Goal: Information Seeking & Learning: Check status

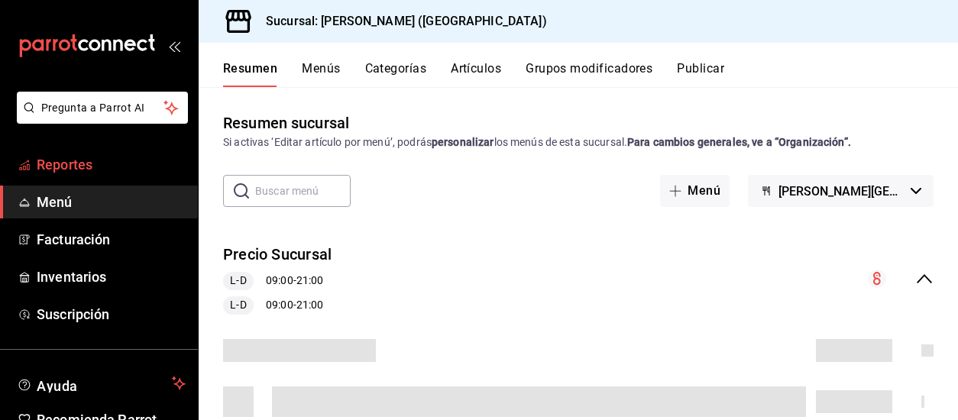
click at [93, 160] on span "Reportes" at bounding box center [111, 164] width 149 height 21
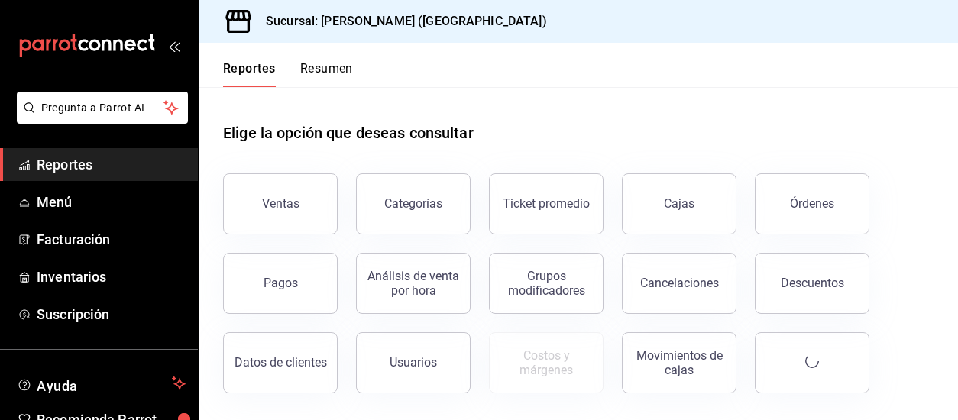
click at [333, 70] on button "Resumen" at bounding box center [326, 74] width 53 height 26
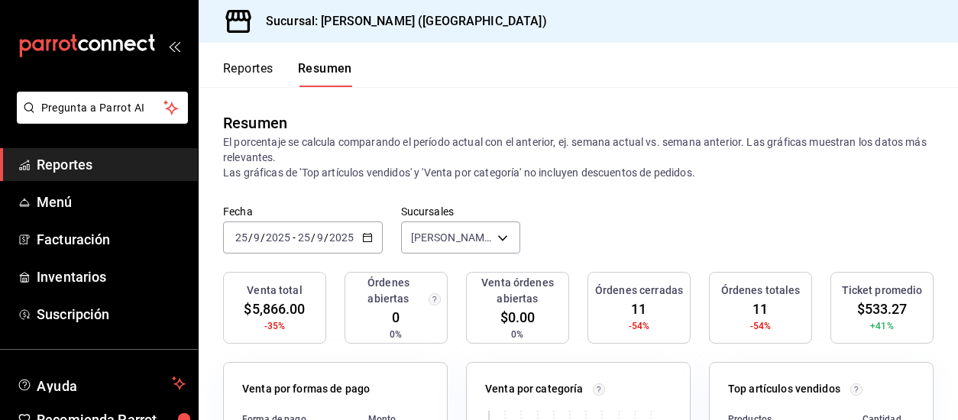
click at [364, 236] on icon "button" at bounding box center [367, 237] width 11 height 11
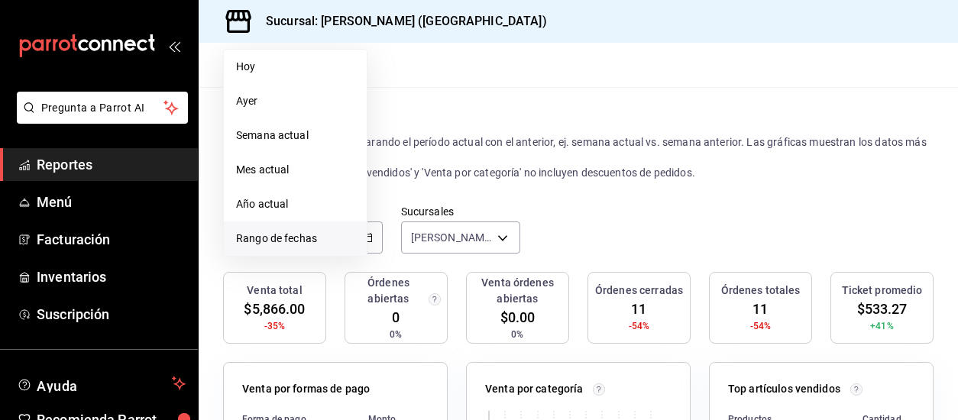
click at [272, 242] on span "Rango de fechas" at bounding box center [295, 239] width 118 height 16
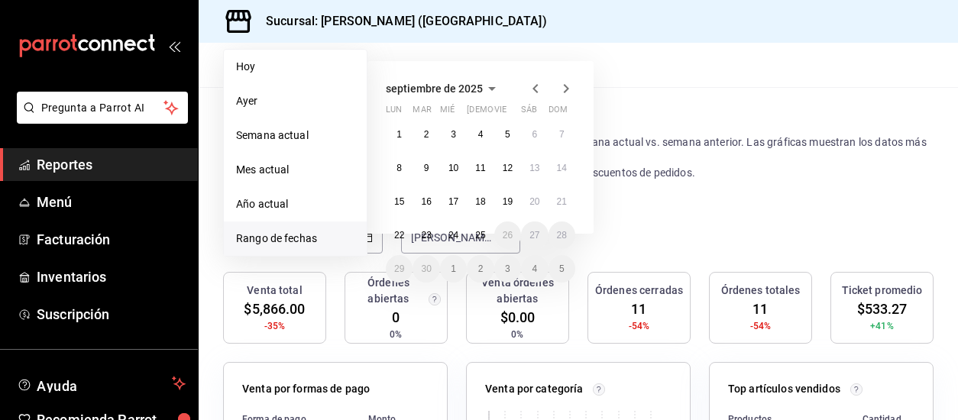
click at [538, 90] on icon "button" at bounding box center [536, 88] width 18 height 18
click at [571, 88] on icon "button" at bounding box center [566, 88] width 18 height 18
click at [530, 86] on icon "button" at bounding box center [536, 88] width 18 height 18
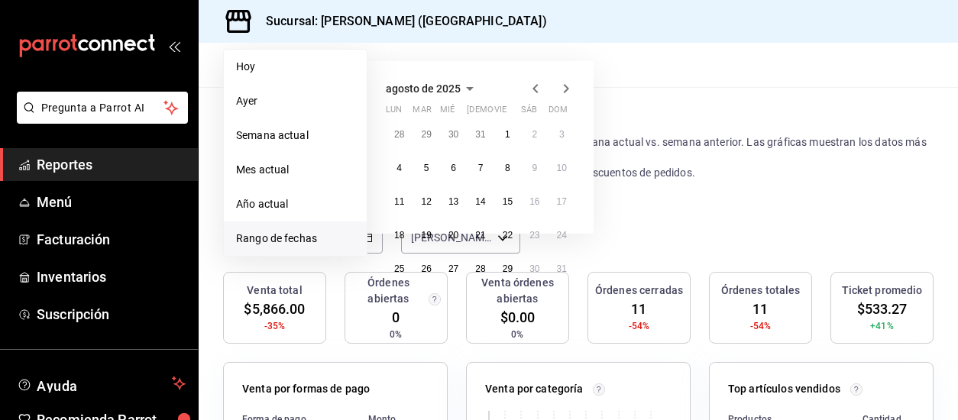
click at [531, 87] on icon "button" at bounding box center [536, 88] width 18 height 18
click at [450, 168] on button "9" at bounding box center [453, 168] width 27 height 28
click button "9" at bounding box center [453, 168] width 27 height 28
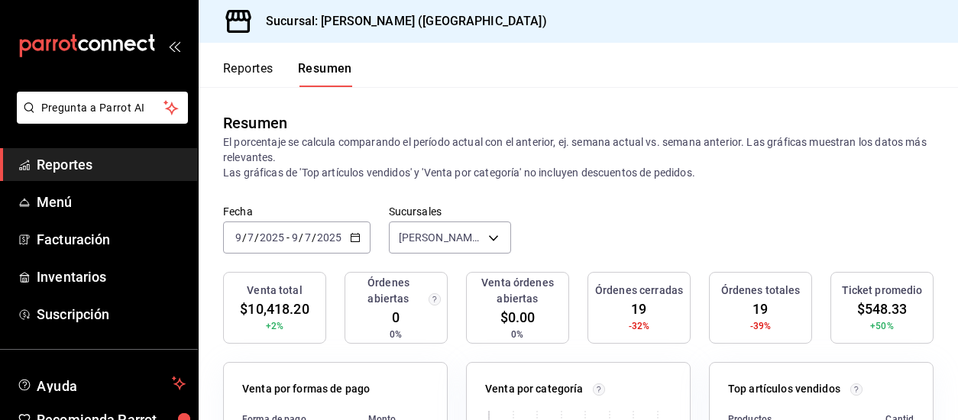
click at [254, 69] on button "Reportes" at bounding box center [248, 74] width 50 height 26
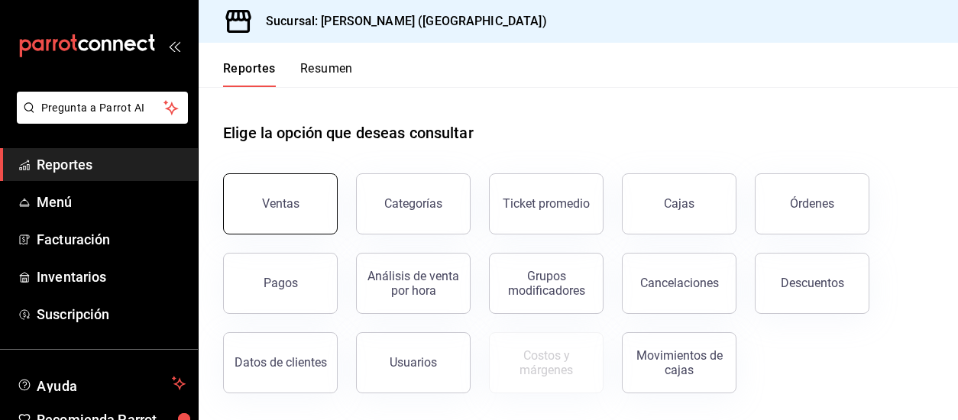
click at [296, 212] on button "Ventas" at bounding box center [280, 204] width 115 height 61
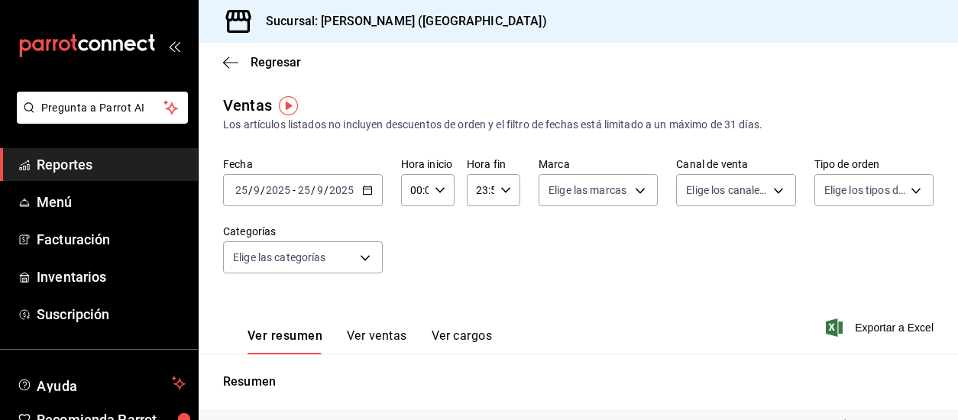
click at [363, 190] on icon "button" at bounding box center [367, 190] width 11 height 11
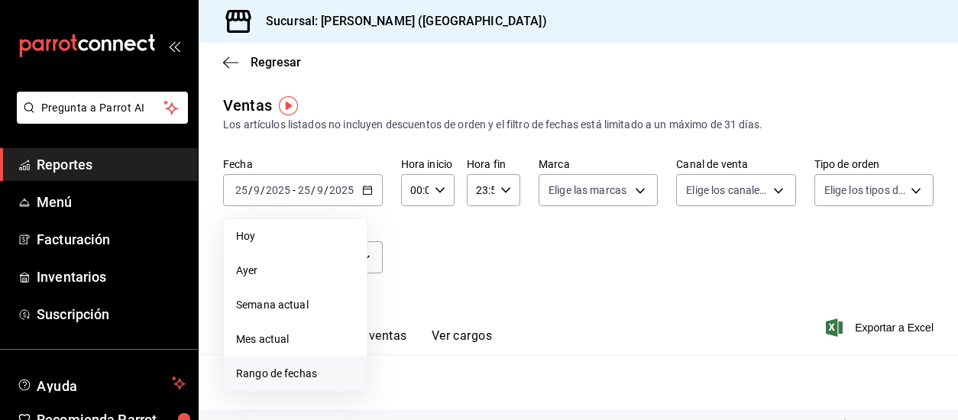
click at [304, 371] on span "Rango de fechas" at bounding box center [295, 374] width 118 height 16
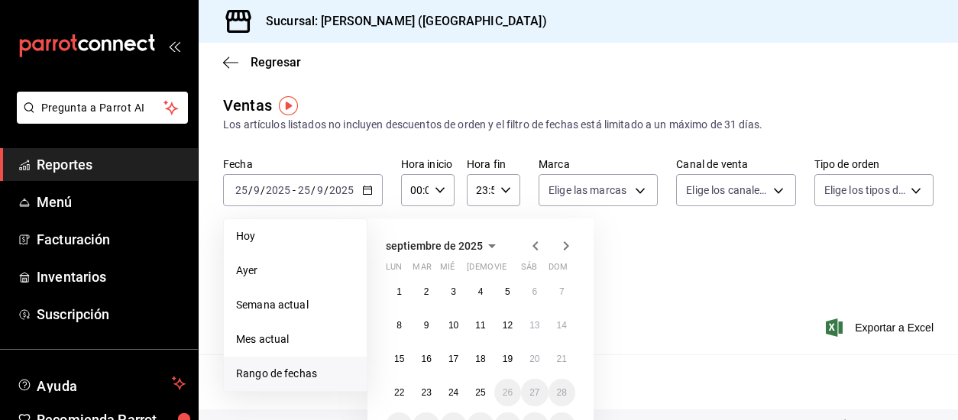
click at [531, 246] on icon "button" at bounding box center [536, 246] width 18 height 18
click at [460, 326] on button "9" at bounding box center [453, 326] width 27 height 28
click button "9" at bounding box center [453, 326] width 27 height 28
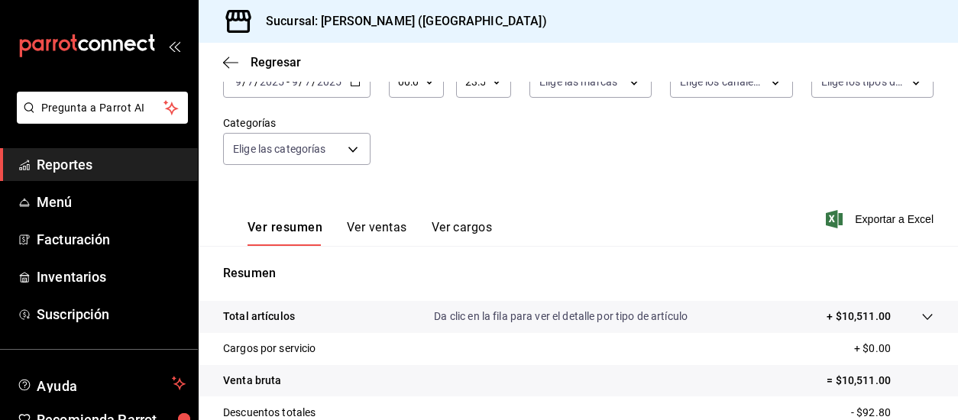
scroll to position [83, 0]
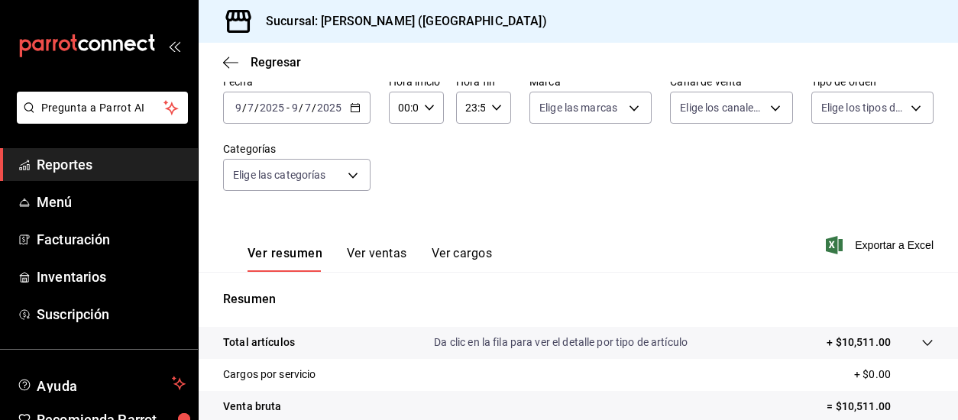
click at [371, 261] on button "Ver ventas" at bounding box center [377, 259] width 60 height 26
